Goal: Task Accomplishment & Management: Manage account settings

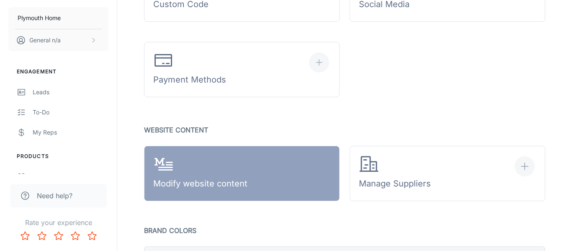
scroll to position [233, 0]
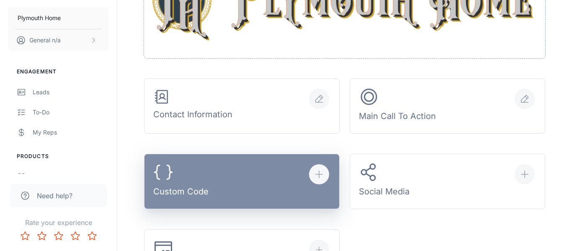
click at [200, 187] on div "Custom Code" at bounding box center [180, 181] width 55 height 39
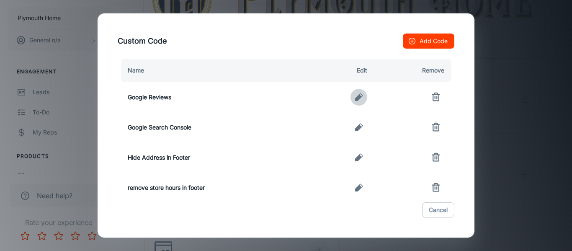
click at [362, 98] on icon "button" at bounding box center [359, 97] width 10 height 10
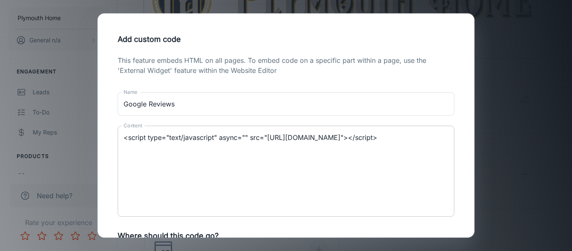
click at [391, 151] on textarea "<script type="text/javascript" async="" src="[URL][DOMAIN_NAME]"></script>" at bounding box center [285, 171] width 325 height 77
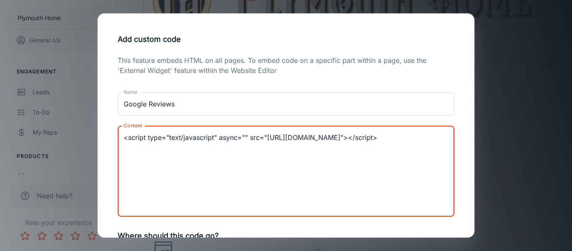
paste textarea "<script src="[URL][DOMAIN_NAME]"></script>"
drag, startPoint x: 165, startPoint y: 166, endPoint x: 294, endPoint y: 165, distance: 128.9
click at [294, 165] on textarea "<script type="text/javascript" async="" src="[URL][DOMAIN_NAME]"></script> <scr…" at bounding box center [285, 171] width 325 height 77
drag, startPoint x: 325, startPoint y: 147, endPoint x: 139, endPoint y: 148, distance: 185.4
click at [139, 148] on textarea "<script type="text/javascript" async="" src="[URL][DOMAIN_NAME]"></script> <scr…" at bounding box center [285, 171] width 325 height 77
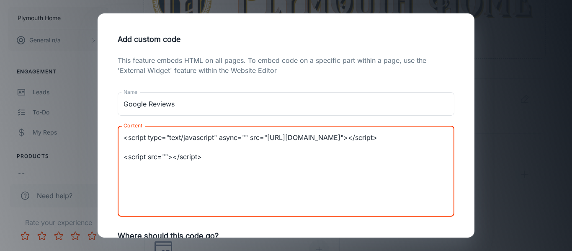
click at [225, 166] on textarea "<script type="text/javascript" async="" src="[URL][DOMAIN_NAME]"></script> <scr…" at bounding box center [285, 171] width 325 height 77
click at [172, 165] on textarea "<script type="text/javascript" async="" src="[URL][DOMAIN_NAME]"></script> <scr…" at bounding box center [285, 171] width 325 height 77
click at [173, 167] on textarea "<script type="text/javascript" async="" src="[URL][DOMAIN_NAME]"></script> <scr…" at bounding box center [285, 171] width 325 height 77
click at [171, 165] on textarea "<script type="text/javascript" async="" src="[URL][DOMAIN_NAME]"></script> <scr…" at bounding box center [285, 171] width 325 height 77
paste textarea "[URL][DOMAIN_NAME]"
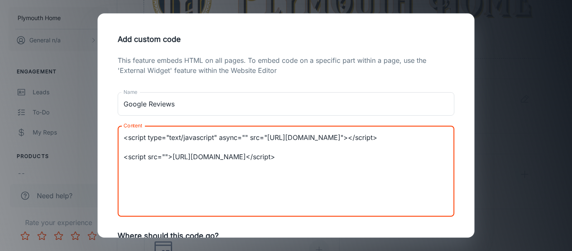
drag, startPoint x: 203, startPoint y: 146, endPoint x: 141, endPoint y: 145, distance: 61.9
click at [141, 145] on textarea "<script type="text/javascript" async="" src="[URL][DOMAIN_NAME]"></script> <scr…" at bounding box center [285, 171] width 325 height 77
paste textarea "[DOMAIN_NAME][URL]"
drag, startPoint x: 330, startPoint y: 162, endPoint x: 323, endPoint y: 162, distance: 6.3
click at [323, 162] on textarea "<script type="text/javascript" async="" src="[URL][DOMAIN_NAME]"></script> <scr…" at bounding box center [285, 171] width 325 height 77
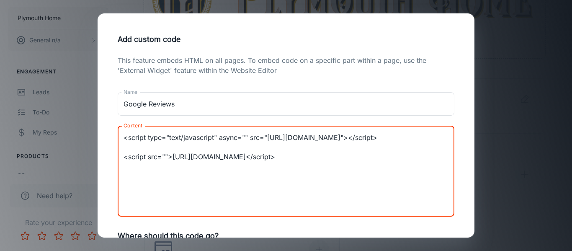
drag, startPoint x: 332, startPoint y: 166, endPoint x: 328, endPoint y: 166, distance: 4.6
click at [331, 166] on textarea "<script type="text/javascript" async="" src="[URL][DOMAIN_NAME]"></script> <scr…" at bounding box center [285, 171] width 325 height 77
click at [329, 166] on textarea "<script type="text/javascript" async="" src="[URL][DOMAIN_NAME]"></script> <scr…" at bounding box center [285, 171] width 325 height 77
click at [331, 166] on textarea "<script type="text/javascript" async="" src="[URL][DOMAIN_NAME]"></script> <scr…" at bounding box center [285, 171] width 325 height 77
drag, startPoint x: 340, startPoint y: 169, endPoint x: 68, endPoint y: 167, distance: 272.0
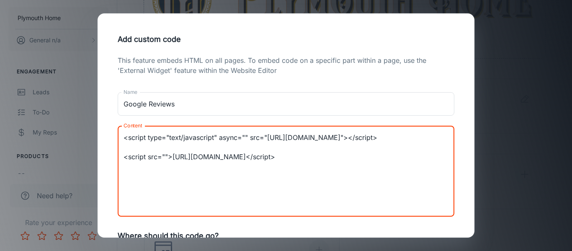
click at [68, 167] on div "Add custom code This feature embeds HTML on all pages. To embed code on a speci…" at bounding box center [286, 125] width 572 height 251
drag, startPoint x: 431, startPoint y: 146, endPoint x: 108, endPoint y: 130, distance: 323.4
click at [108, 130] on div "This feature embeds HTML on all pages. To embed code on a specific part within …" at bounding box center [286, 204] width 356 height 298
type textarea "<script type="text/javascript" async="" src="[URL][DOMAIN_NAME]"></script>"
click at [497, 36] on div "Add custom code This feature embeds HTML on all pages. To embed code on a speci…" at bounding box center [286, 125] width 572 height 251
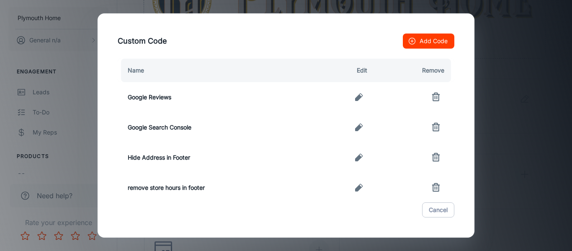
click at [362, 95] on icon "button" at bounding box center [359, 97] width 8 height 8
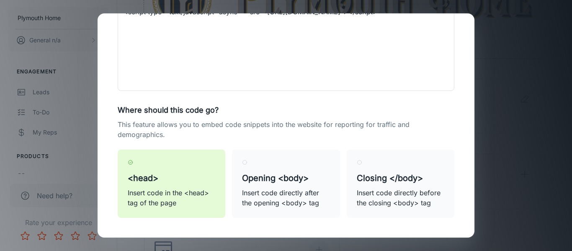
scroll to position [161, 0]
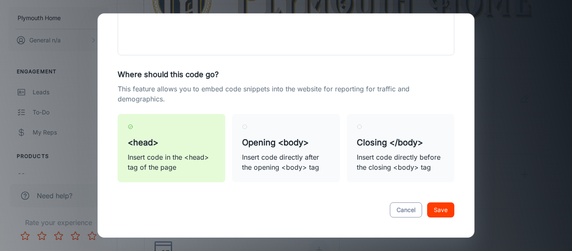
click at [402, 211] on button "Cancel" at bounding box center [406, 209] width 32 height 15
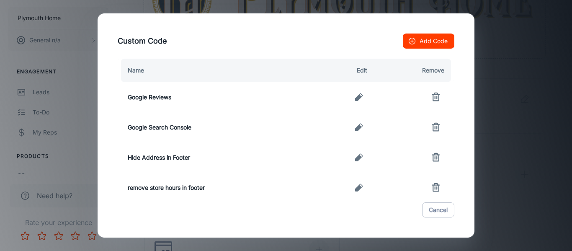
click at [173, 159] on td "Hide Address in Footer" at bounding box center [215, 157] width 194 height 30
click at [356, 156] on icon "button" at bounding box center [359, 157] width 10 height 10
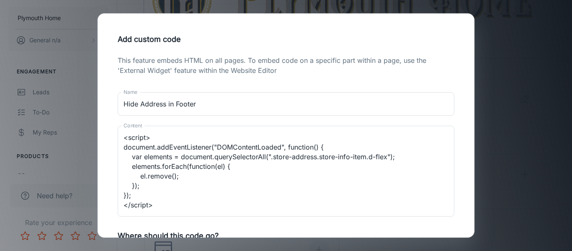
click at [535, 71] on div "Add custom code This feature embeds HTML on all pages. To embed code on a speci…" at bounding box center [286, 125] width 572 height 251
type textarea "<script> document.addEventListener("DOMContentLoaded", function() { var element…"
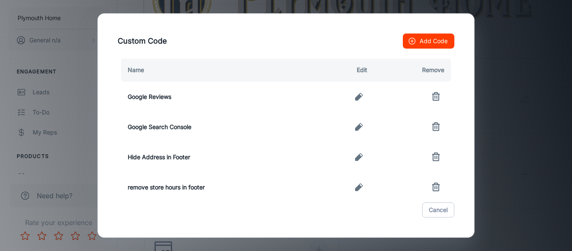
scroll to position [0, 0]
click at [506, 138] on div "Custom Code Add Code Name Edit Remove Google Reviews Google Search Console Hide…" at bounding box center [286, 125] width 572 height 251
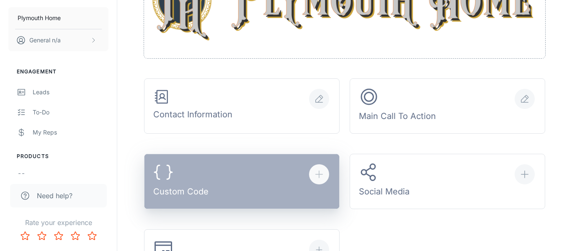
click at [319, 172] on icon "button" at bounding box center [319, 174] width 10 height 10
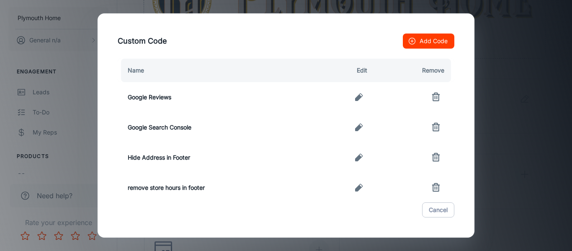
click at [179, 132] on td "Google Search Console" at bounding box center [215, 127] width 194 height 30
click at [179, 128] on td "Google Search Console" at bounding box center [215, 127] width 194 height 30
click at [361, 98] on icon "button" at bounding box center [359, 97] width 10 height 10
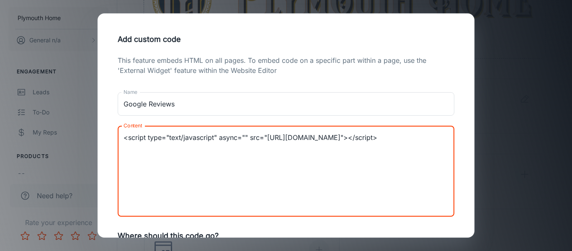
click at [207, 169] on textarea "<script type="text/javascript" async="" src="[URL][DOMAIN_NAME]"></script>" at bounding box center [285, 171] width 325 height 77
click at [391, 145] on textarea "<script type="text/javascript" async="" src="[URL][DOMAIN_NAME]"></script>" at bounding box center [285, 171] width 325 height 77
paste textarea "[URL][DOMAIN_NAME][GEOGRAPHIC_DATA]"
drag, startPoint x: 349, startPoint y: 199, endPoint x: 98, endPoint y: 165, distance: 253.8
click at [98, 165] on div "Add custom code This feature embeds HTML on all pages. To embed code on a speci…" at bounding box center [285, 125] width 377 height 224
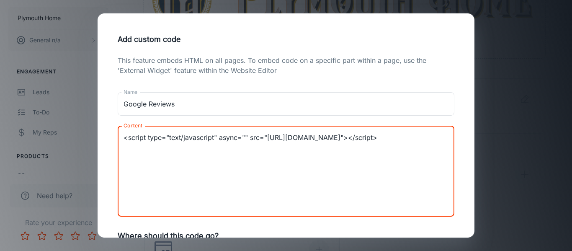
type textarea "<script type="text/javascript" async="" src="[URL][DOMAIN_NAME]"></script>"
click at [567, 128] on div "Add custom code This feature embeds HTML on all pages. To embed code on a speci…" at bounding box center [286, 125] width 572 height 251
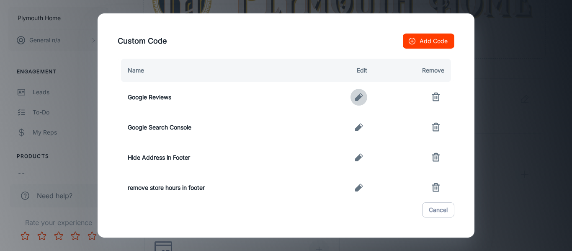
click at [358, 100] on icon "button" at bounding box center [359, 97] width 10 height 10
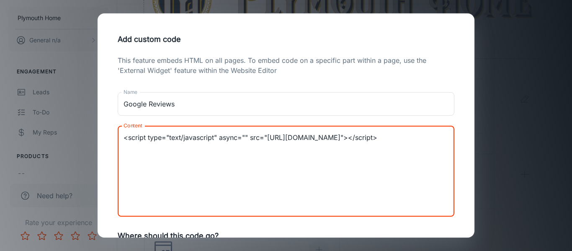
click at [368, 149] on textarea "<script type="text/javascript" async="" src="[URL][DOMAIN_NAME]"></script>" at bounding box center [285, 171] width 325 height 77
paste textarea "[URL][DOMAIN_NAME][GEOGRAPHIC_DATA]"
drag, startPoint x: 150, startPoint y: 204, endPoint x: 119, endPoint y: 158, distance: 54.9
click at [119, 158] on div "<script type="text/javascript" async="" src="[URL][DOMAIN_NAME]"></script> [URL…" at bounding box center [286, 171] width 336 height 91
drag, startPoint x: 377, startPoint y: 148, endPoint x: 115, endPoint y: 128, distance: 262.7
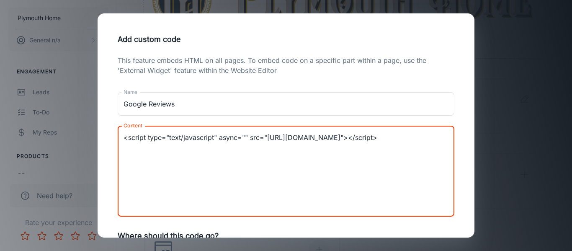
click at [115, 128] on div "This feature embeds HTML on all pages. To embed code on a specific part within …" at bounding box center [286, 204] width 356 height 298
paste textarea "src="[URL][DOMAIN_NAME]"
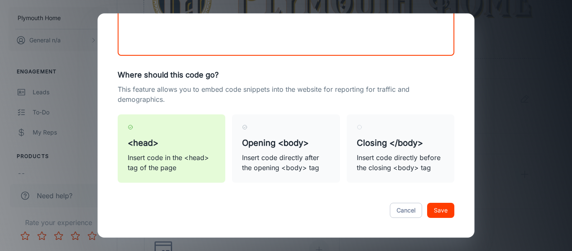
scroll to position [161, 0]
type textarea "<script src="[URL][DOMAIN_NAME]"></script>"
click at [441, 210] on button "Save" at bounding box center [440, 209] width 27 height 15
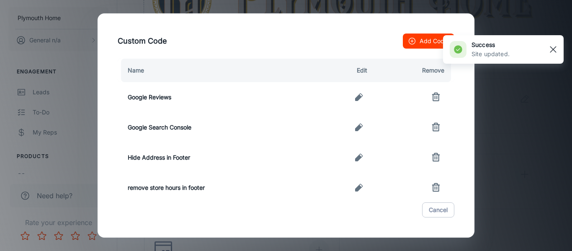
click at [551, 48] on rect "button" at bounding box center [553, 49] width 10 height 10
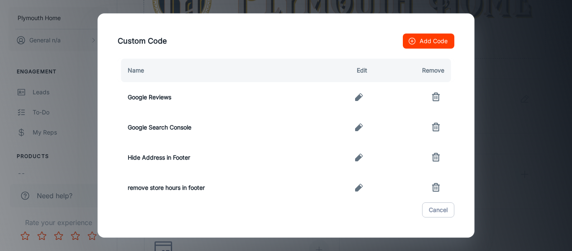
click at [508, 18] on div "Custom Code Add Code Name Edit Remove Google Reviews Google Search Console Hide…" at bounding box center [286, 125] width 572 height 251
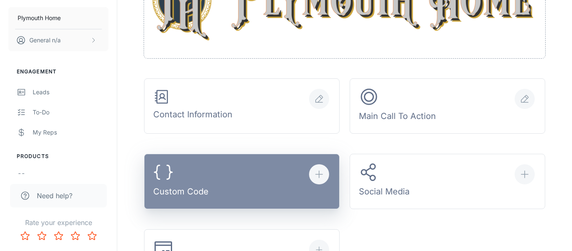
click at [321, 174] on line "button" at bounding box center [318, 174] width 7 height 0
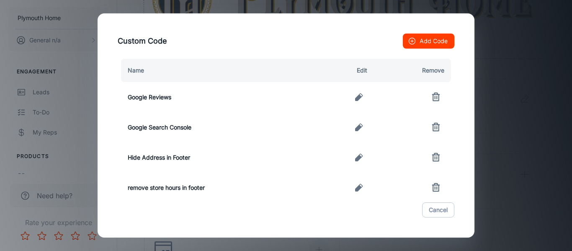
click at [436, 94] on icon "button" at bounding box center [435, 94] width 3 height 2
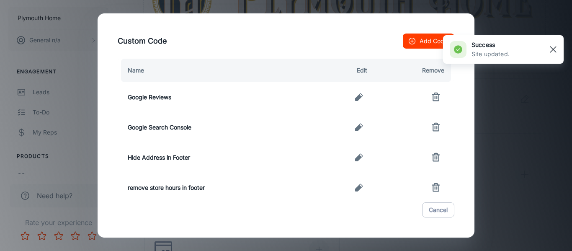
click at [552, 52] on rect "button" at bounding box center [553, 49] width 10 height 10
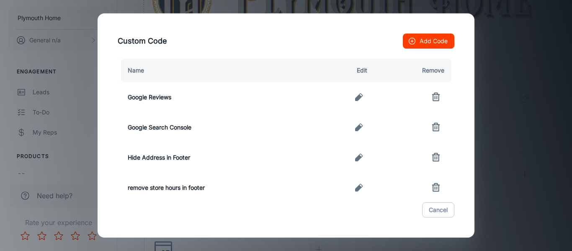
click at [547, 156] on div "Custom Code Add Code Name Edit Remove Google Reviews Google Search Console Hide…" at bounding box center [286, 125] width 572 height 251
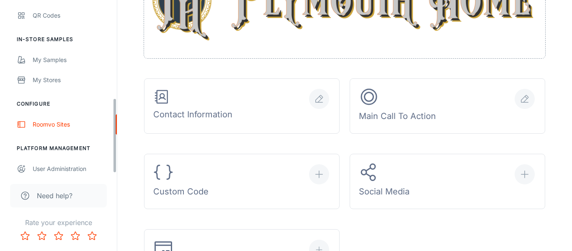
scroll to position [227, 0]
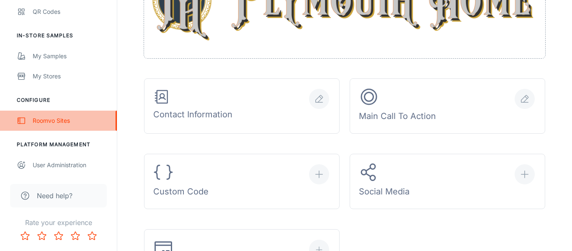
click at [52, 124] on div "Roomvo Sites" at bounding box center [71, 120] width 76 height 9
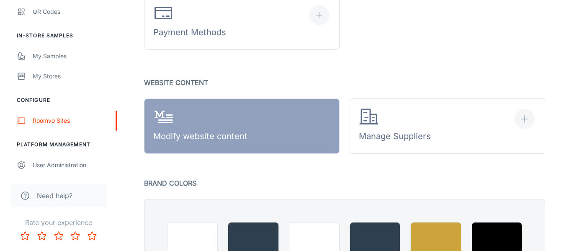
scroll to position [473, 0]
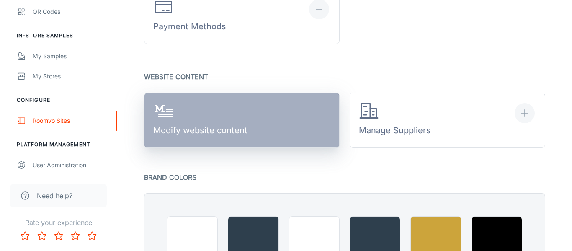
click at [283, 131] on link "Modify website content" at bounding box center [241, 119] width 195 height 55
